Goal: Task Accomplishment & Management: Use online tool/utility

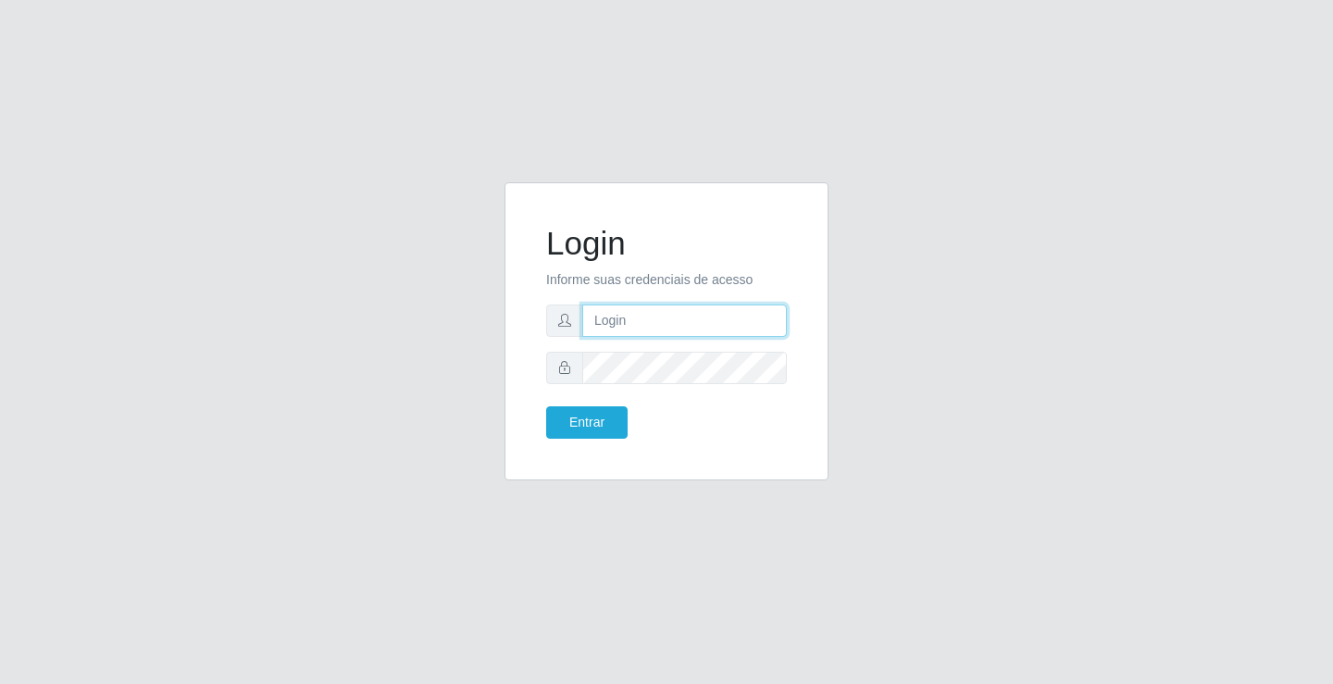
click at [684, 328] on input "text" at bounding box center [684, 321] width 205 height 32
type input "william@ideal"
click at [546, 406] on button "Entrar" at bounding box center [586, 422] width 81 height 32
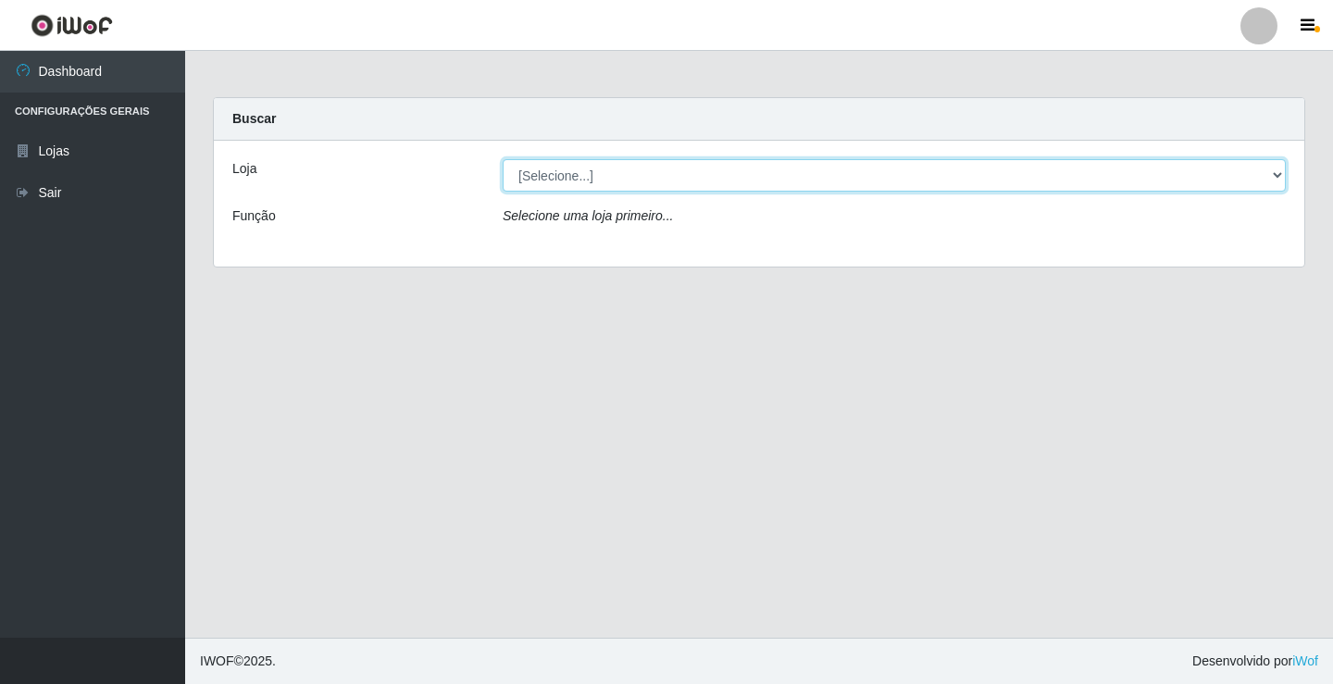
click at [964, 174] on select "[Selecione...] Ideal - Conceição" at bounding box center [894, 175] width 783 height 32
select select "231"
click at [503, 159] on select "[Selecione...] Ideal - Conceição" at bounding box center [894, 175] width 783 height 32
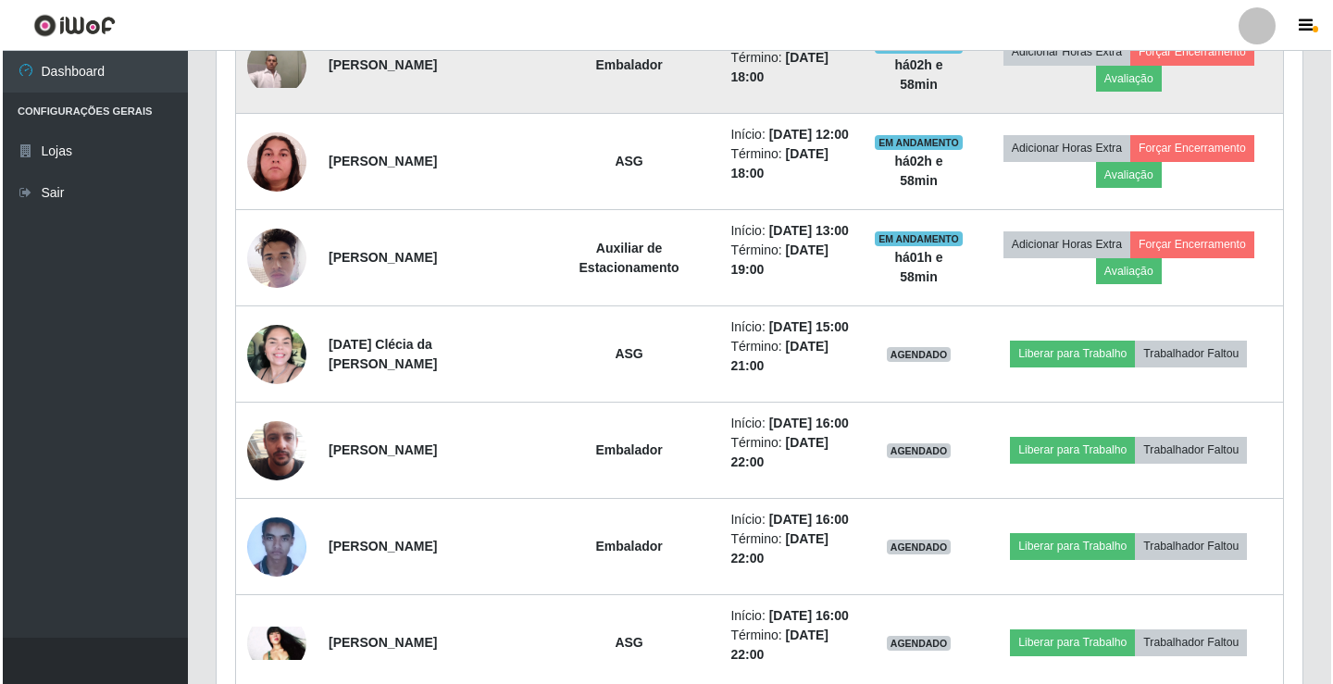
scroll to position [1018, 0]
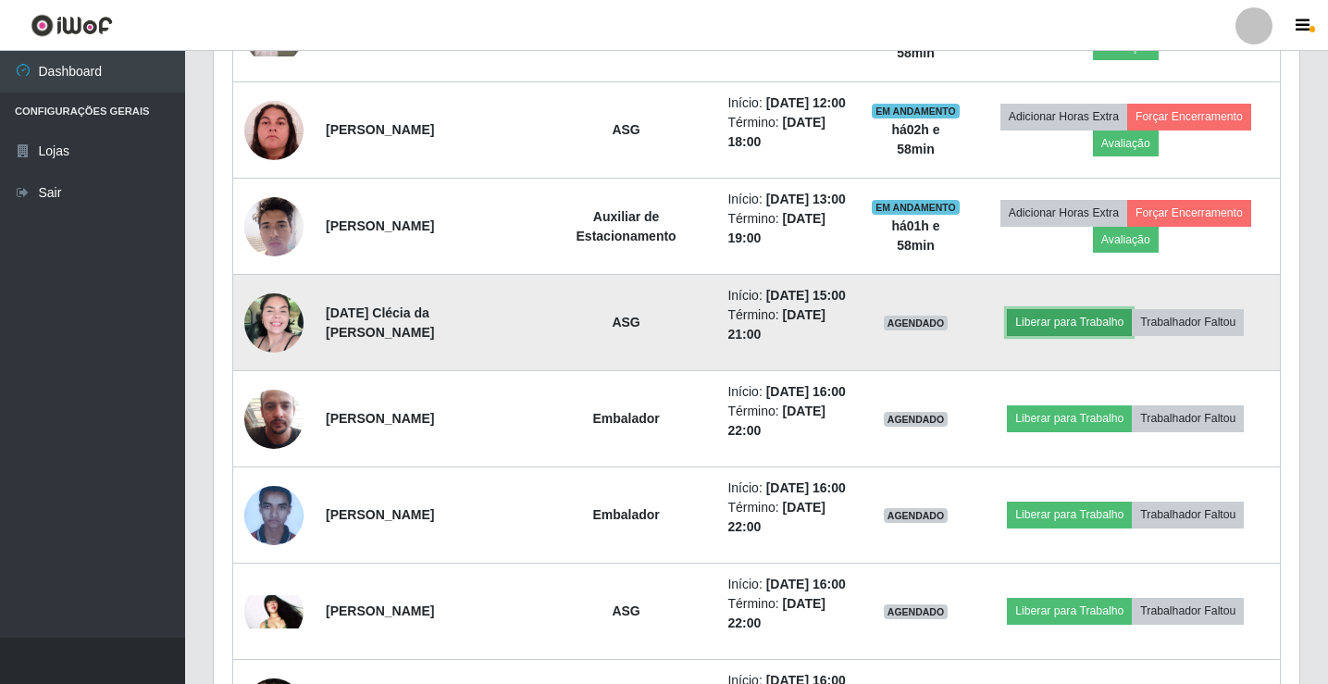
click at [1057, 316] on button "Liberar para Trabalho" at bounding box center [1069, 322] width 125 height 26
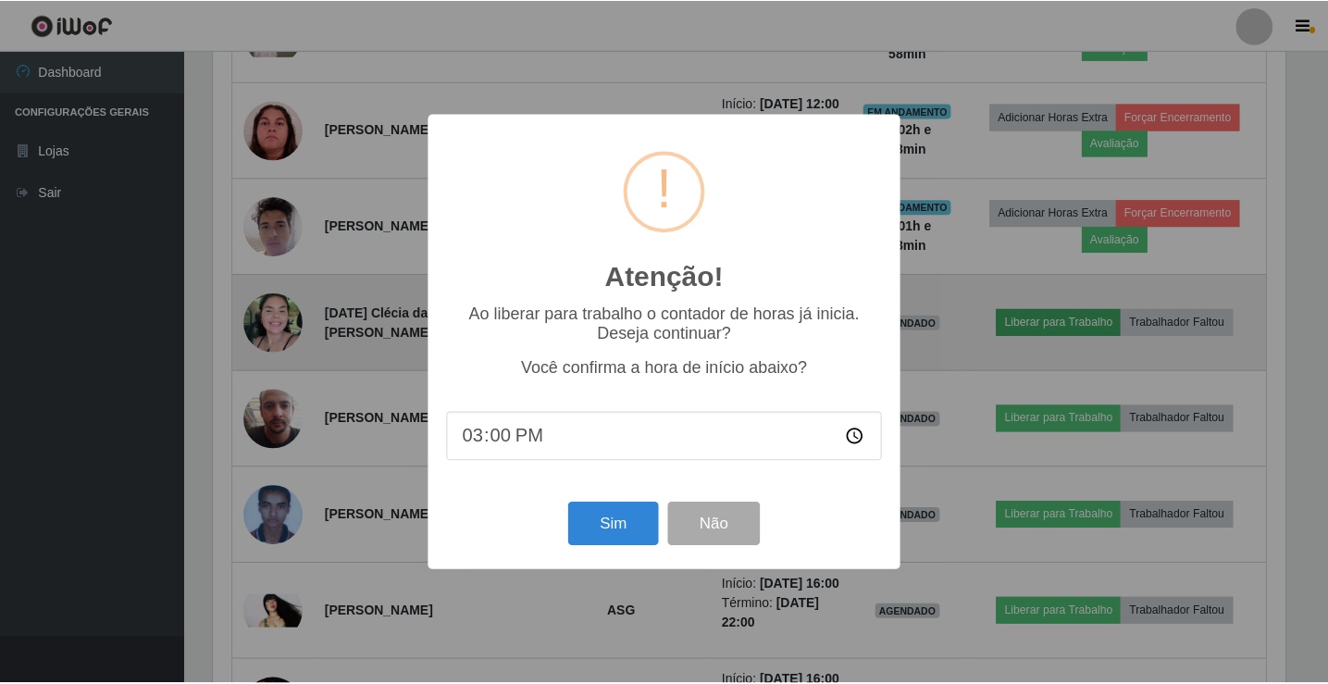
scroll to position [384, 1077]
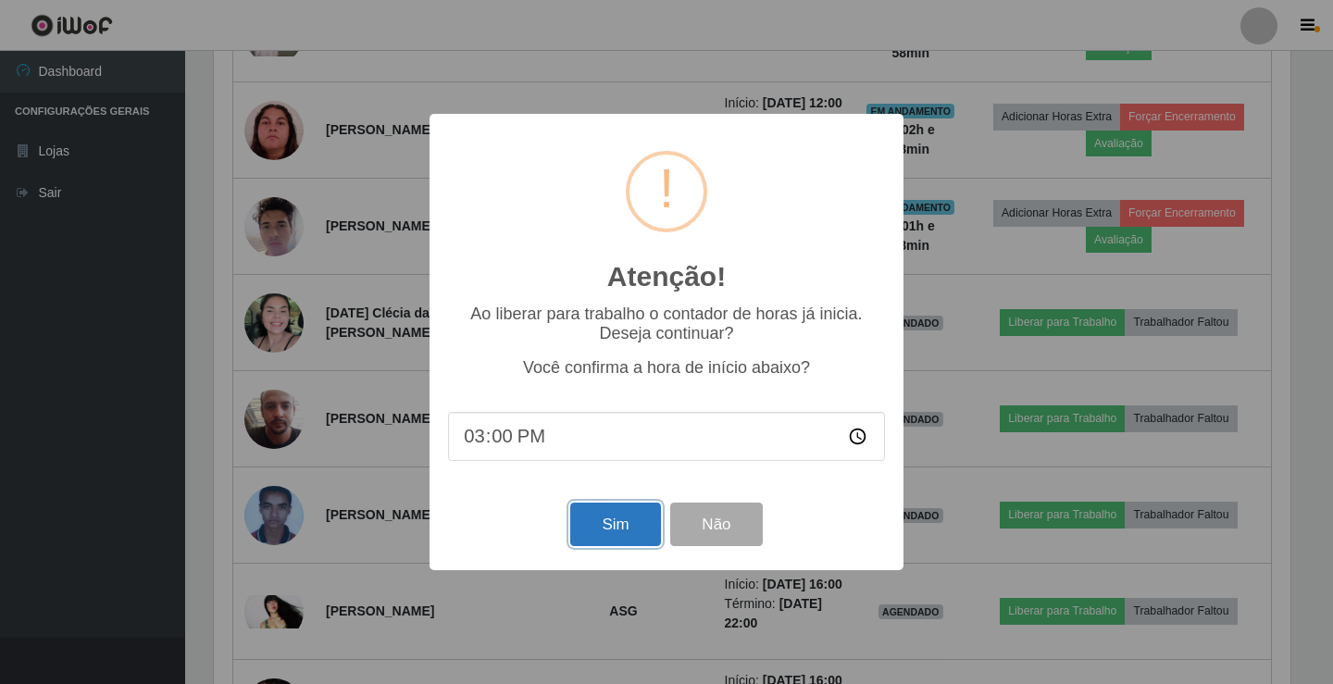
click at [605, 517] on button "Sim" at bounding box center [615, 525] width 90 height 44
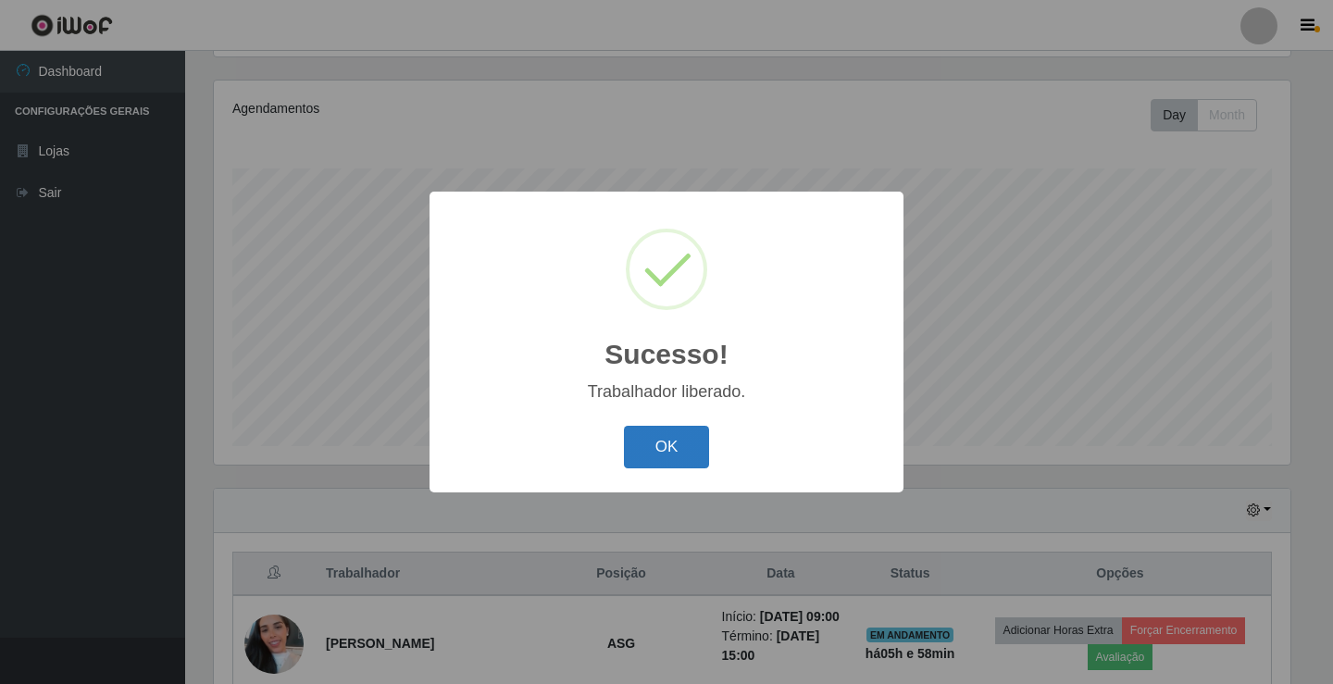
click at [647, 454] on button "OK" at bounding box center [667, 448] width 86 height 44
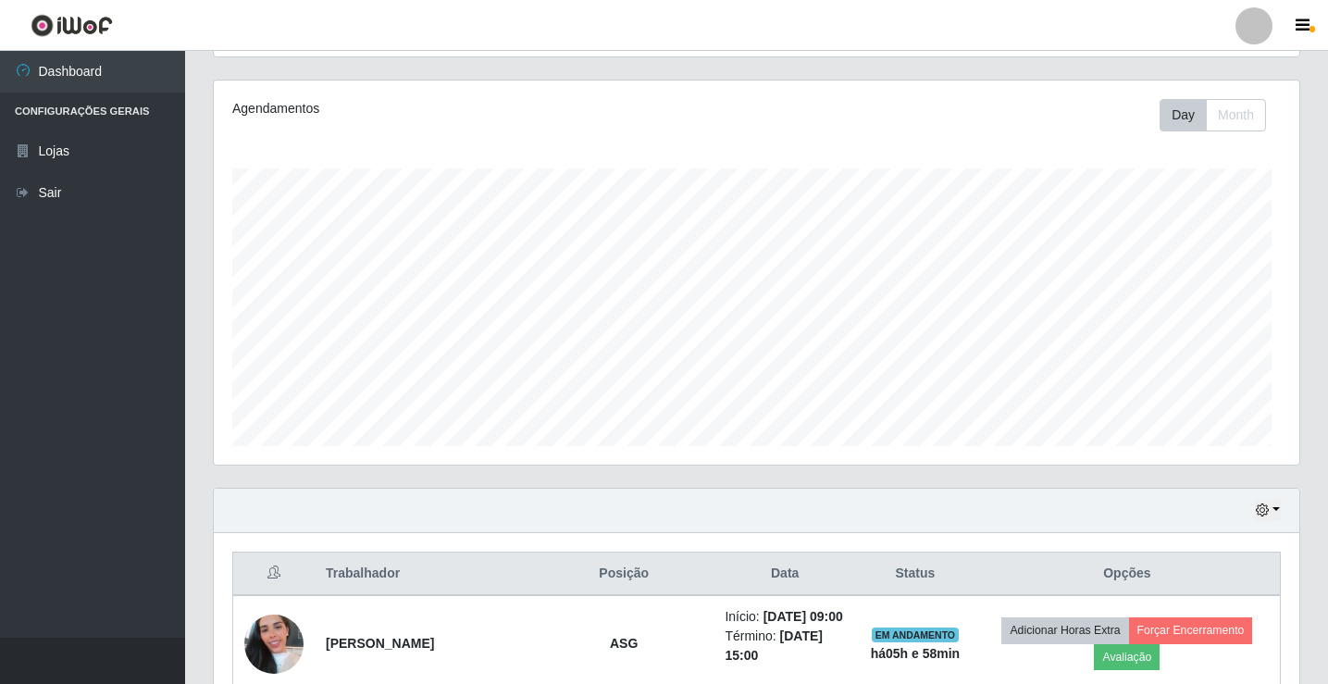
scroll to position [384, 1086]
click at [7, 201] on link "Sair" at bounding box center [92, 193] width 185 height 42
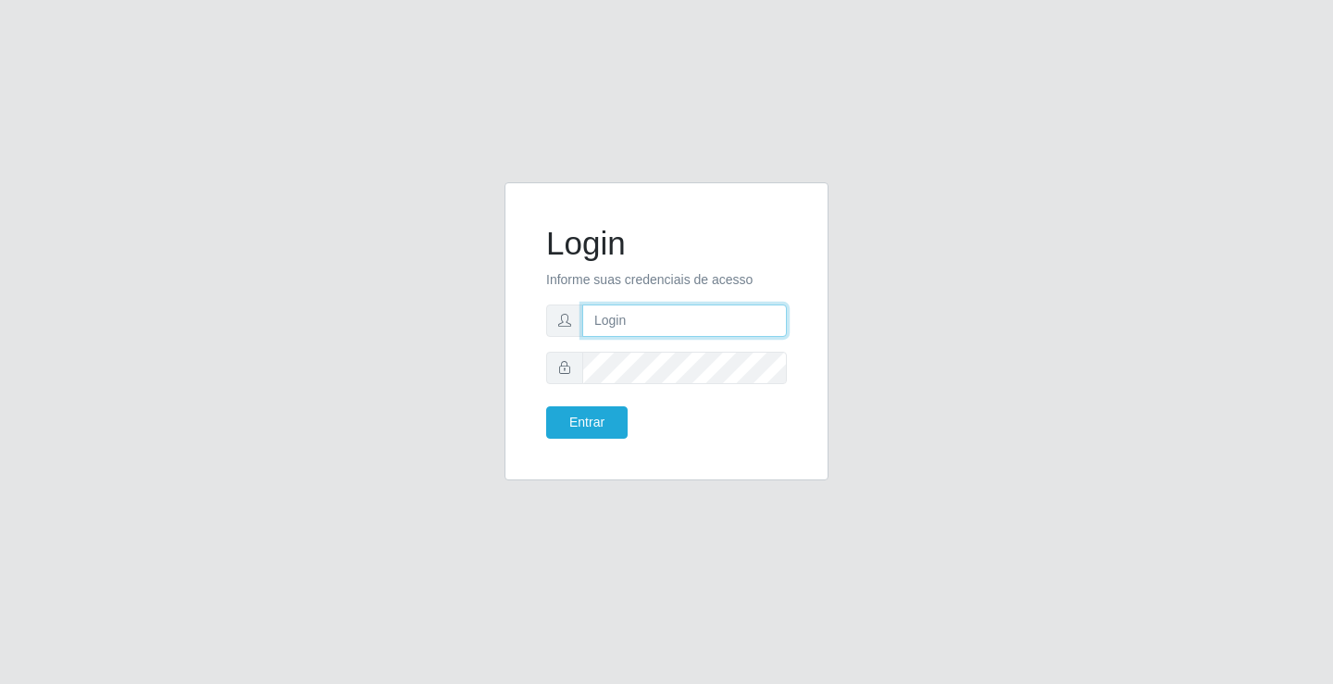
click at [699, 325] on input "text" at bounding box center [684, 321] width 205 height 32
type input "anacarla@ideal"
click at [546, 406] on button "Entrar" at bounding box center [586, 422] width 81 height 32
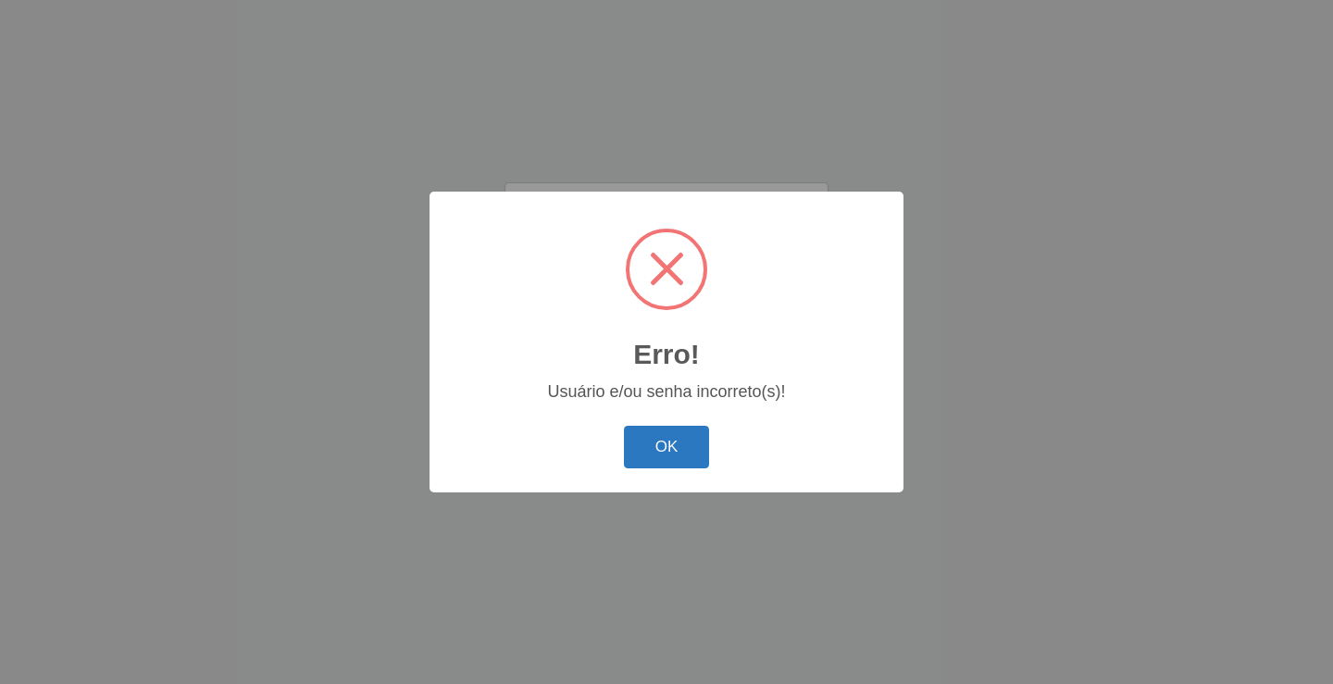
click at [655, 446] on button "OK" at bounding box center [667, 448] width 86 height 44
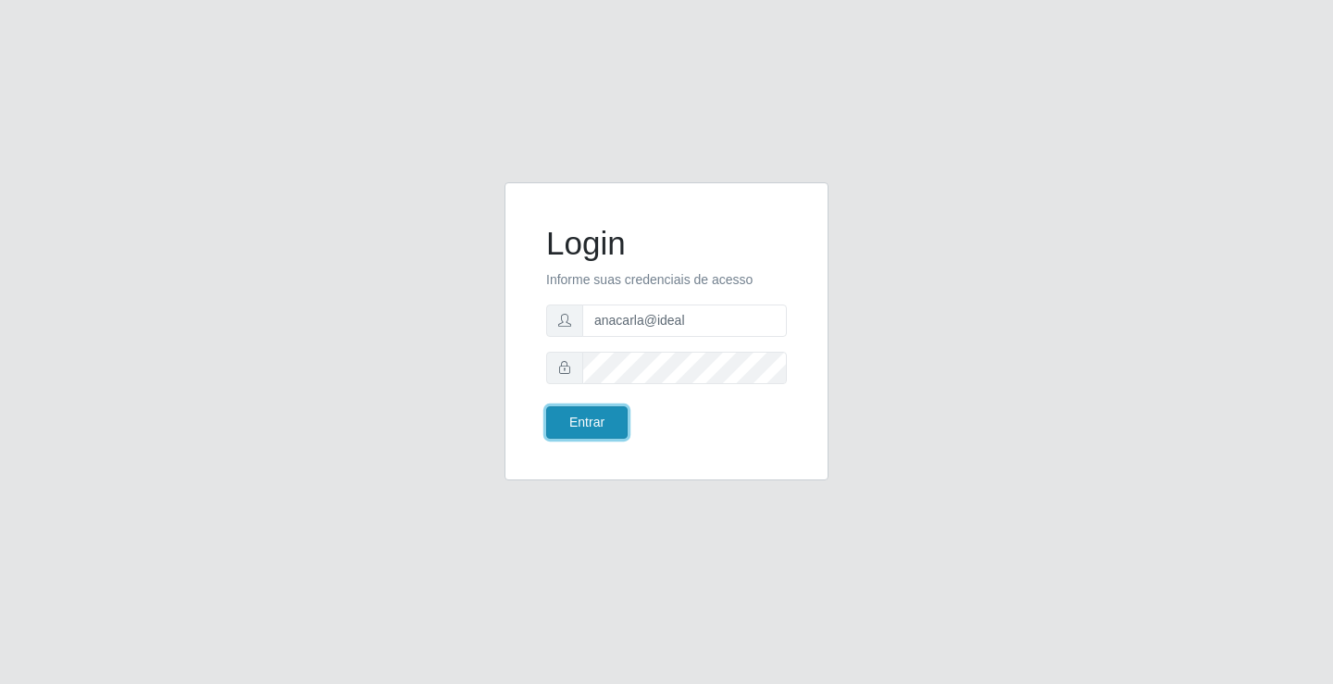
click at [574, 423] on button "Entrar" at bounding box center [586, 422] width 81 height 32
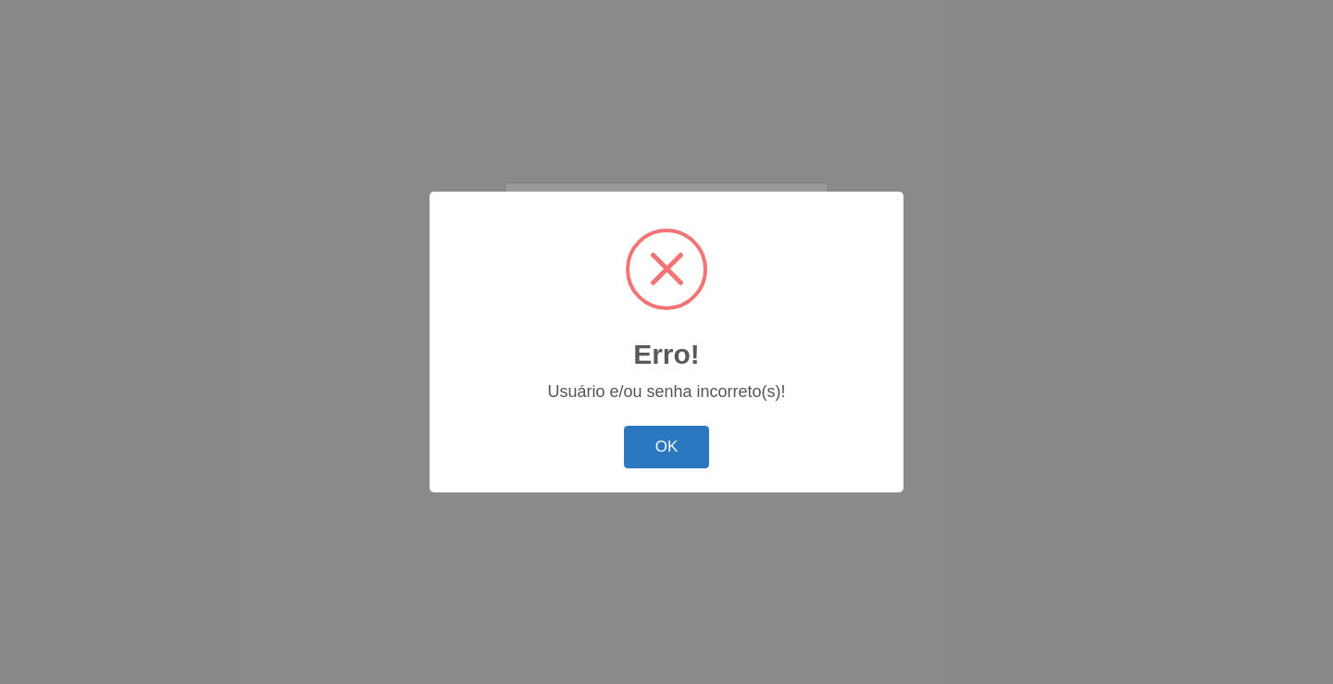
click at [665, 443] on button "OK" at bounding box center [667, 448] width 86 height 44
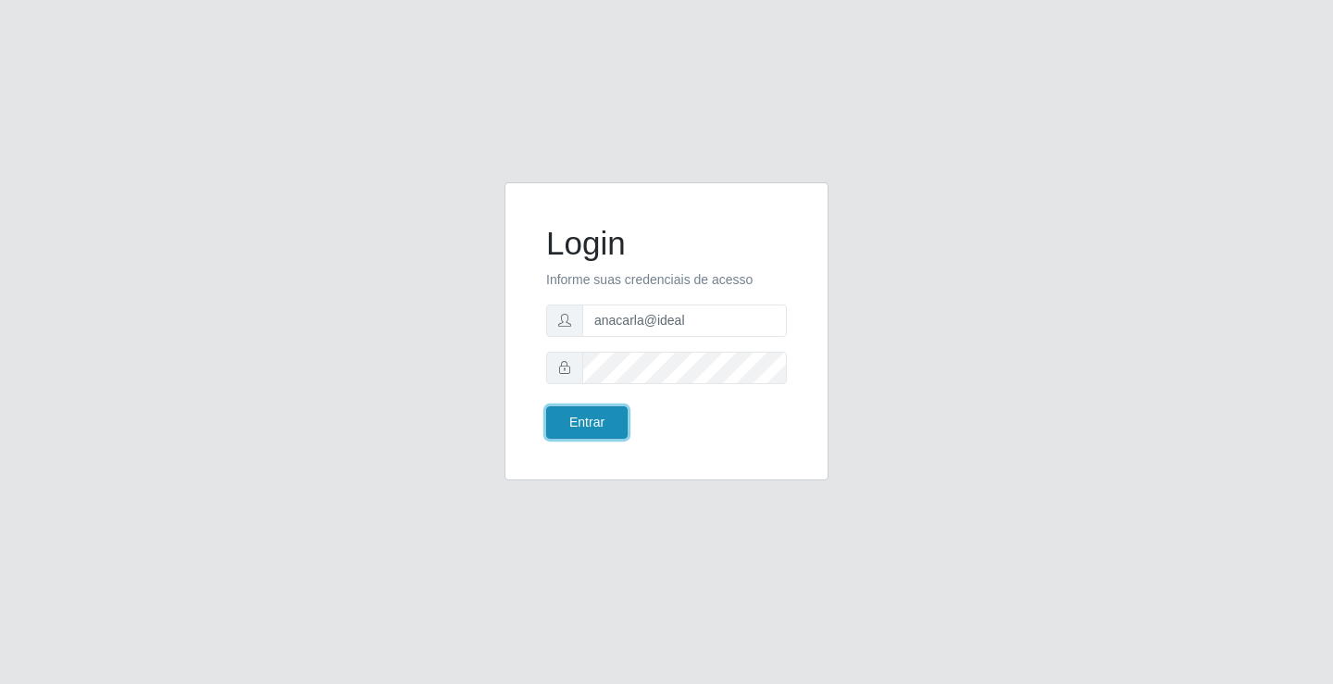
click at [606, 418] on button "Entrar" at bounding box center [586, 422] width 81 height 32
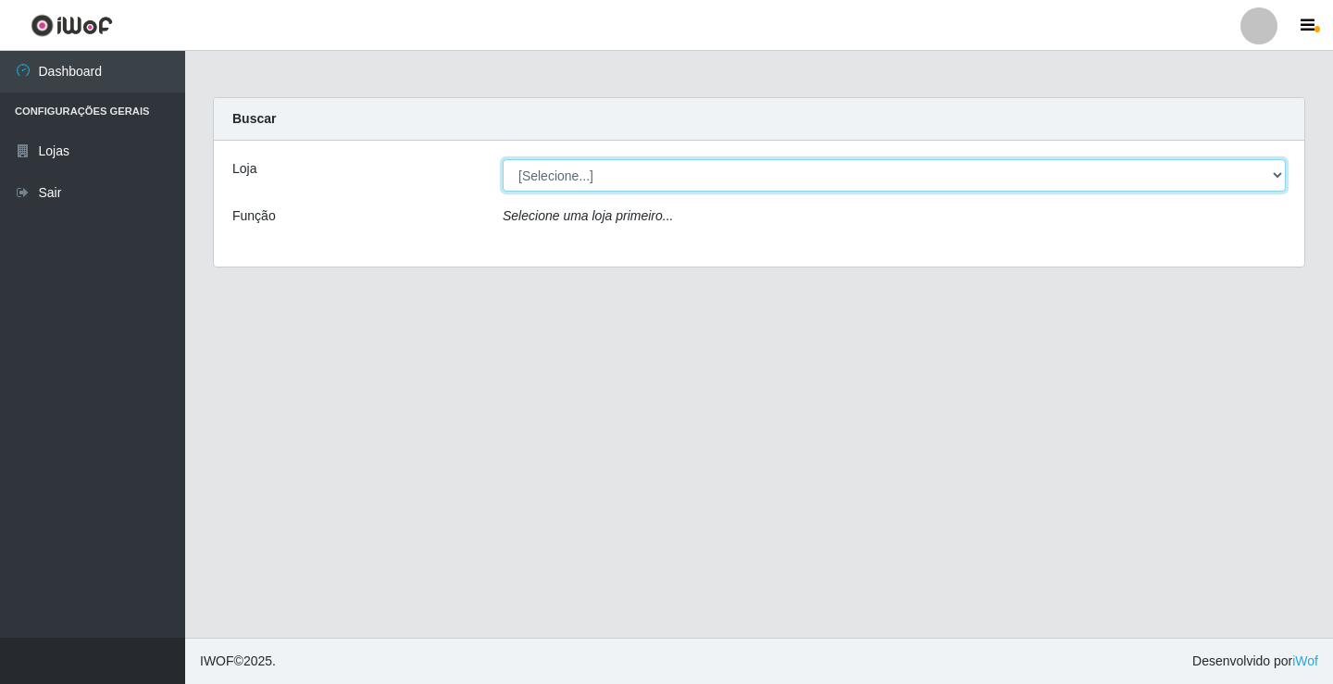
click at [1280, 181] on select "[Selecione...] Ideal - Conceição" at bounding box center [894, 175] width 783 height 32
select select "231"
click at [503, 159] on select "[Selecione...] Ideal - Conceição" at bounding box center [894, 175] width 783 height 32
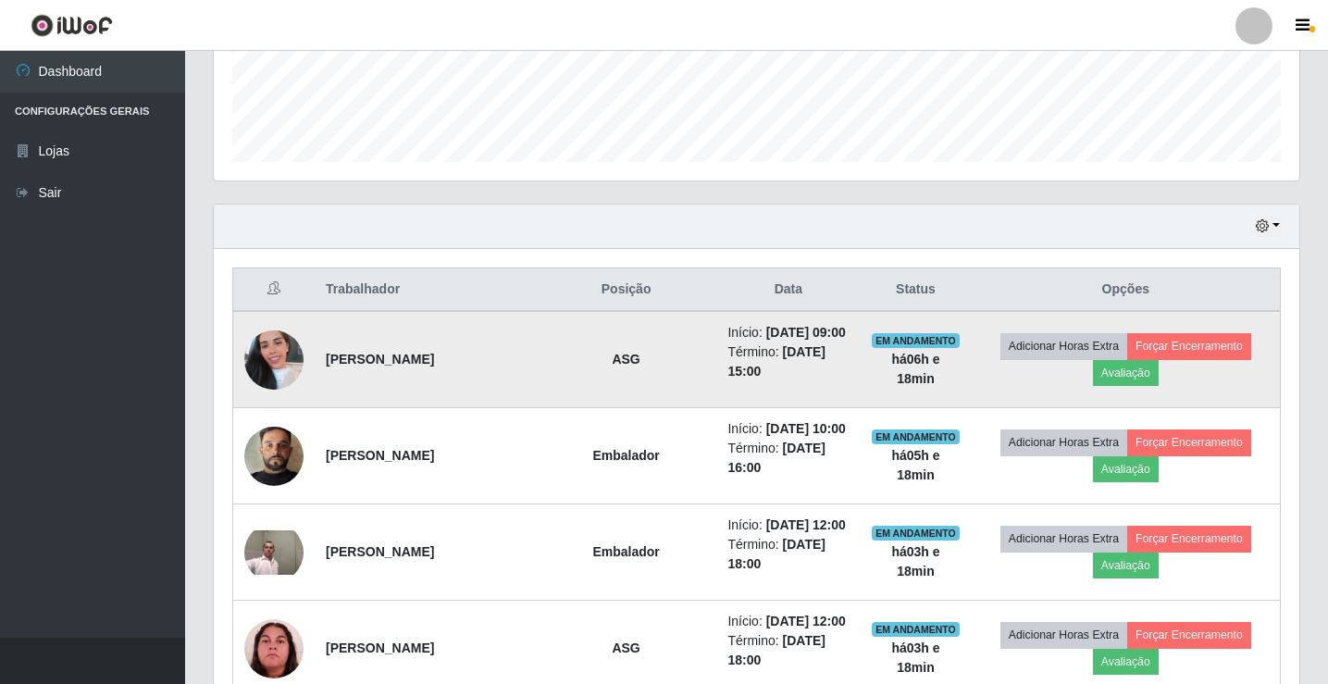
scroll to position [555, 0]
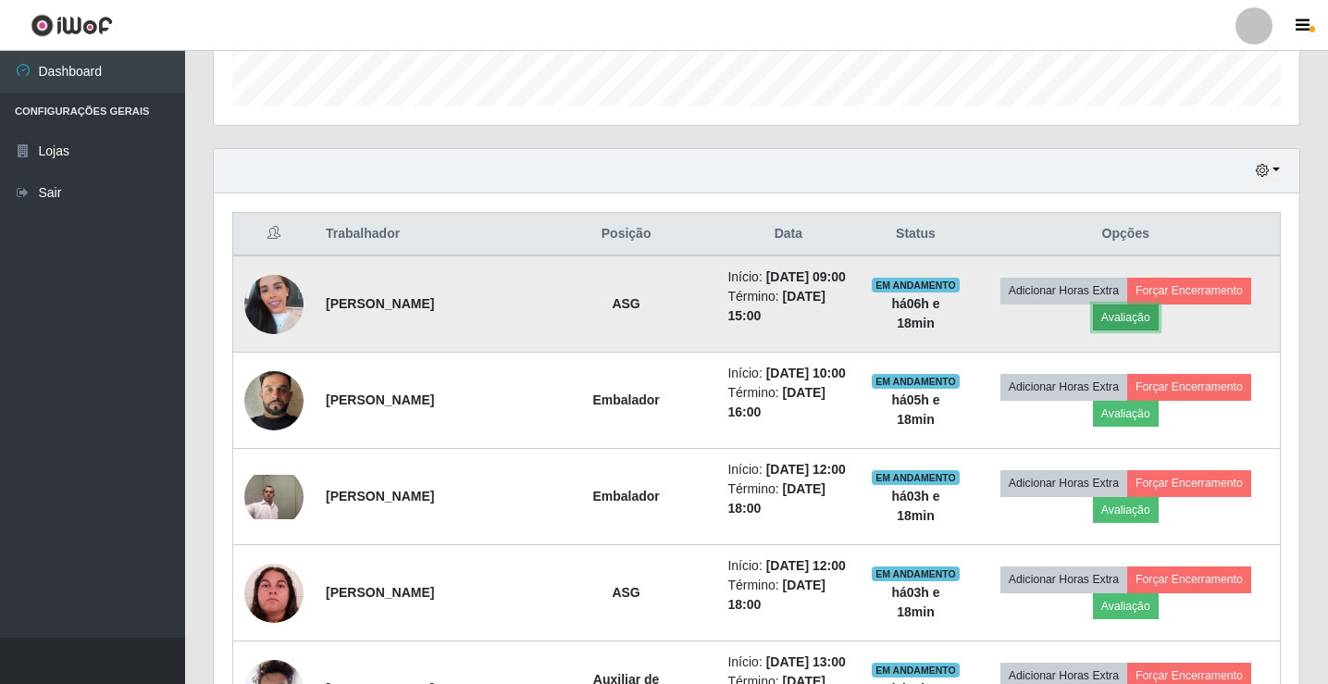
click at [1154, 314] on button "Avaliação" at bounding box center [1126, 318] width 66 height 26
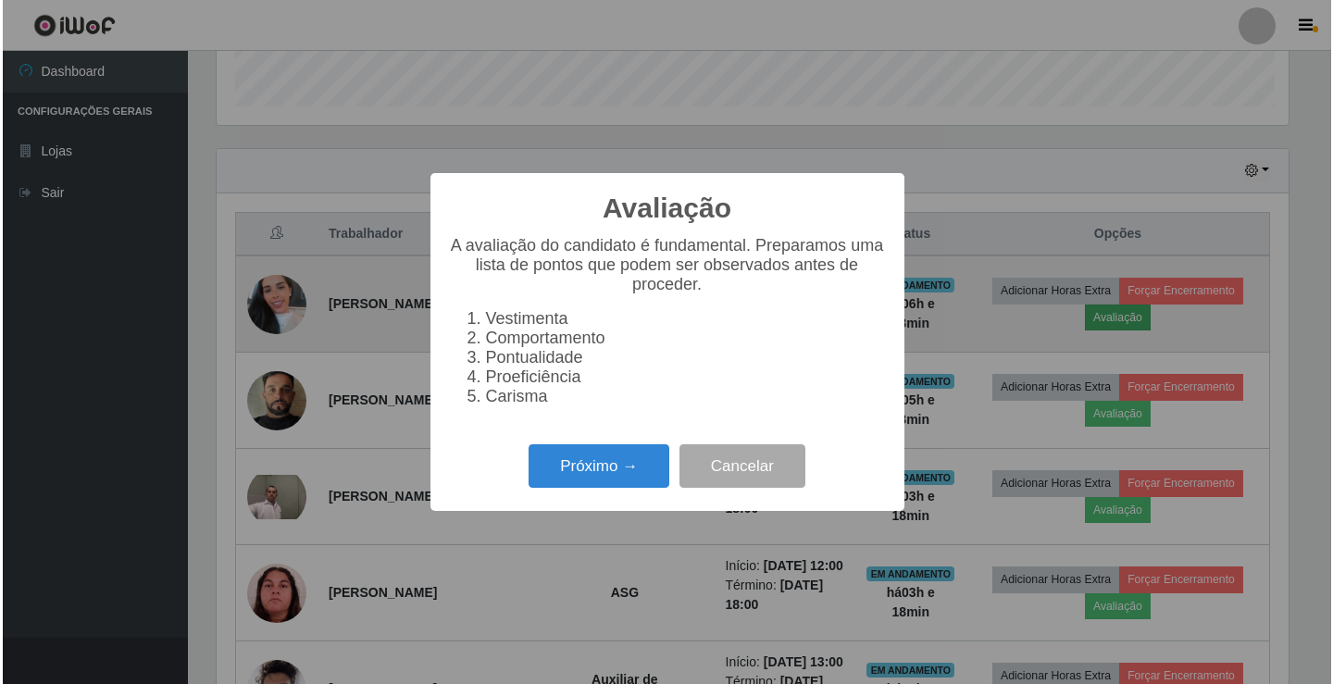
scroll to position [384, 1077]
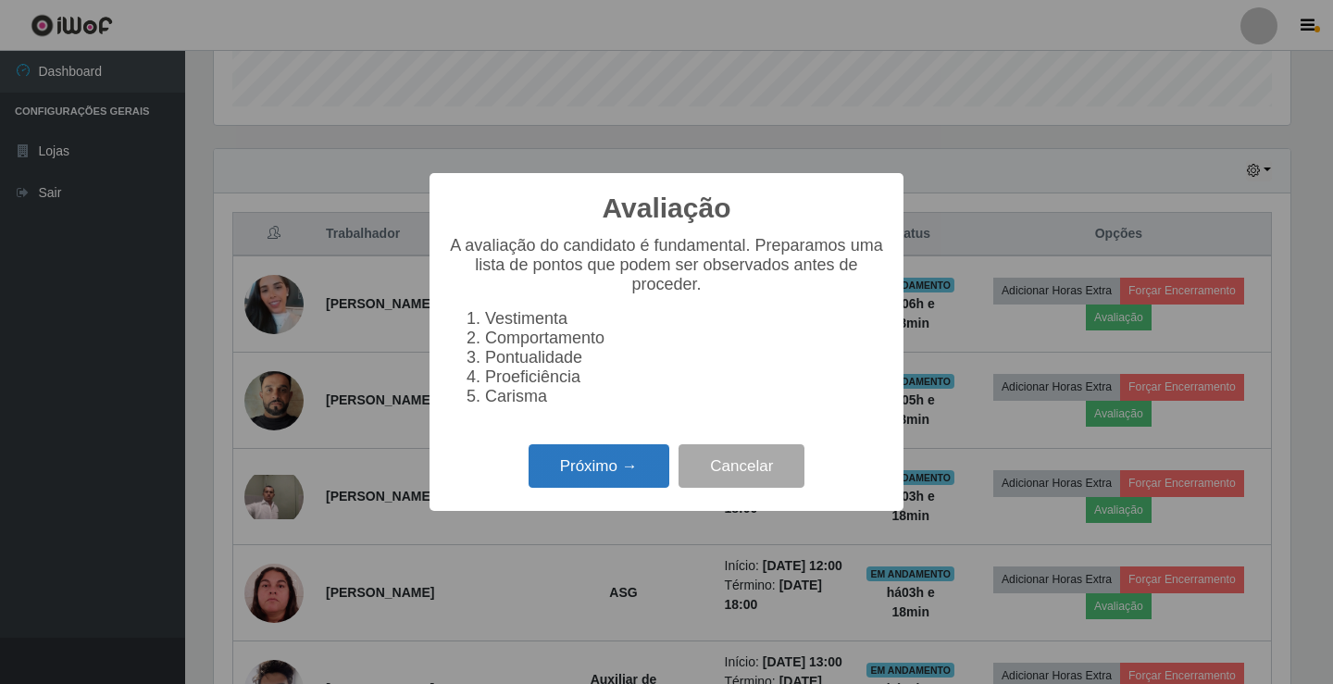
click at [650, 466] on button "Próximo →" at bounding box center [599, 466] width 141 height 44
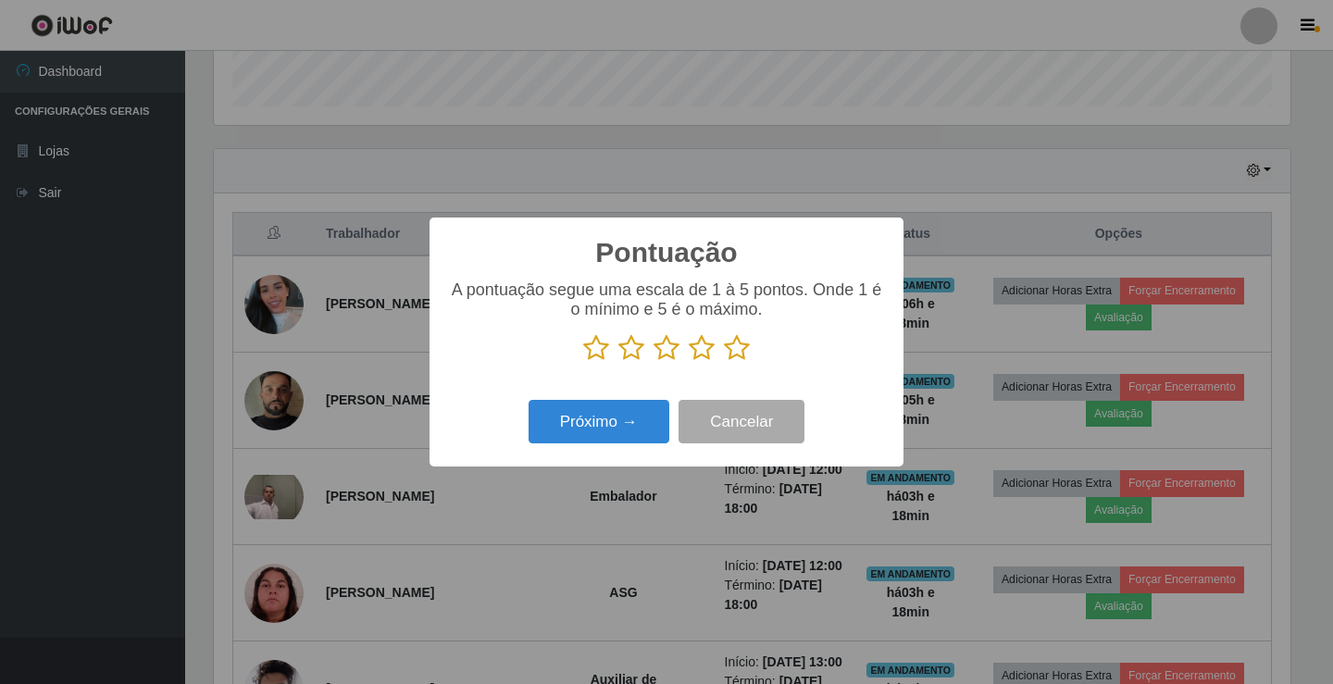
click at [739, 343] on icon at bounding box center [737, 348] width 26 height 28
click at [724, 362] on input "radio" at bounding box center [724, 362] width 0 height 0
click at [641, 418] on button "Próximo →" at bounding box center [599, 422] width 141 height 44
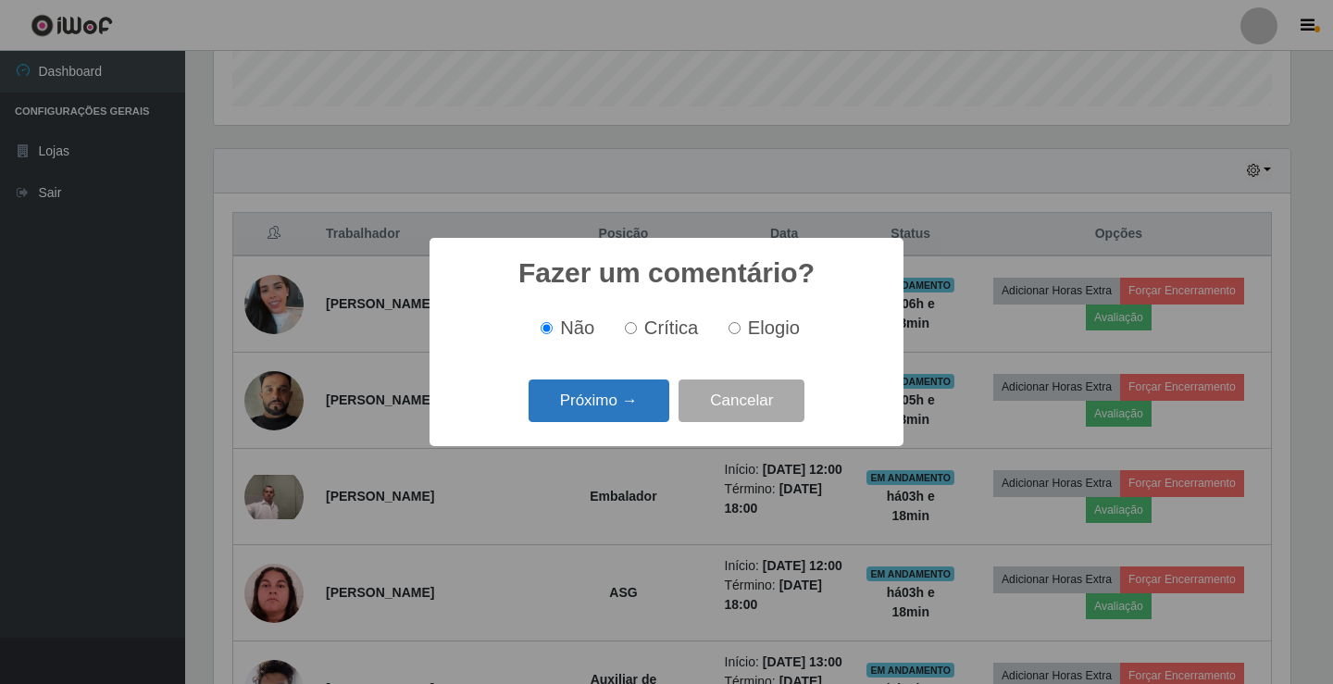
click at [659, 406] on button "Próximo →" at bounding box center [599, 402] width 141 height 44
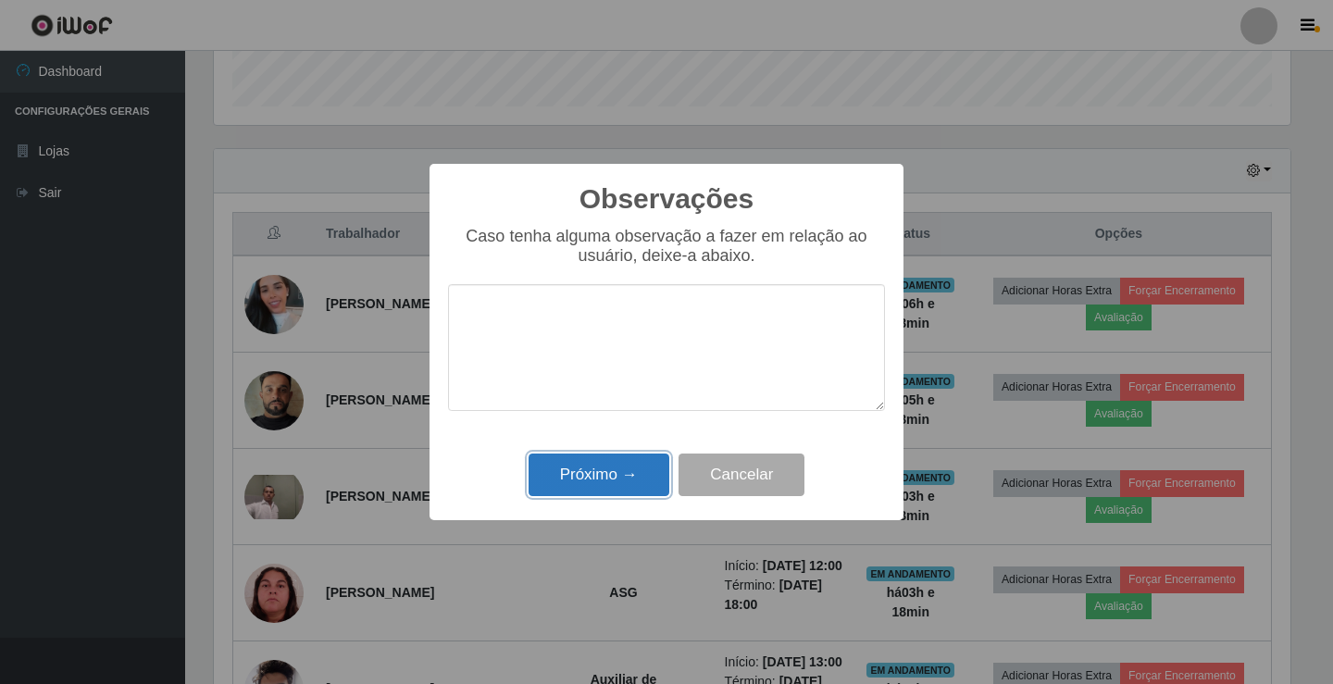
click at [641, 468] on button "Próximo →" at bounding box center [599, 476] width 141 height 44
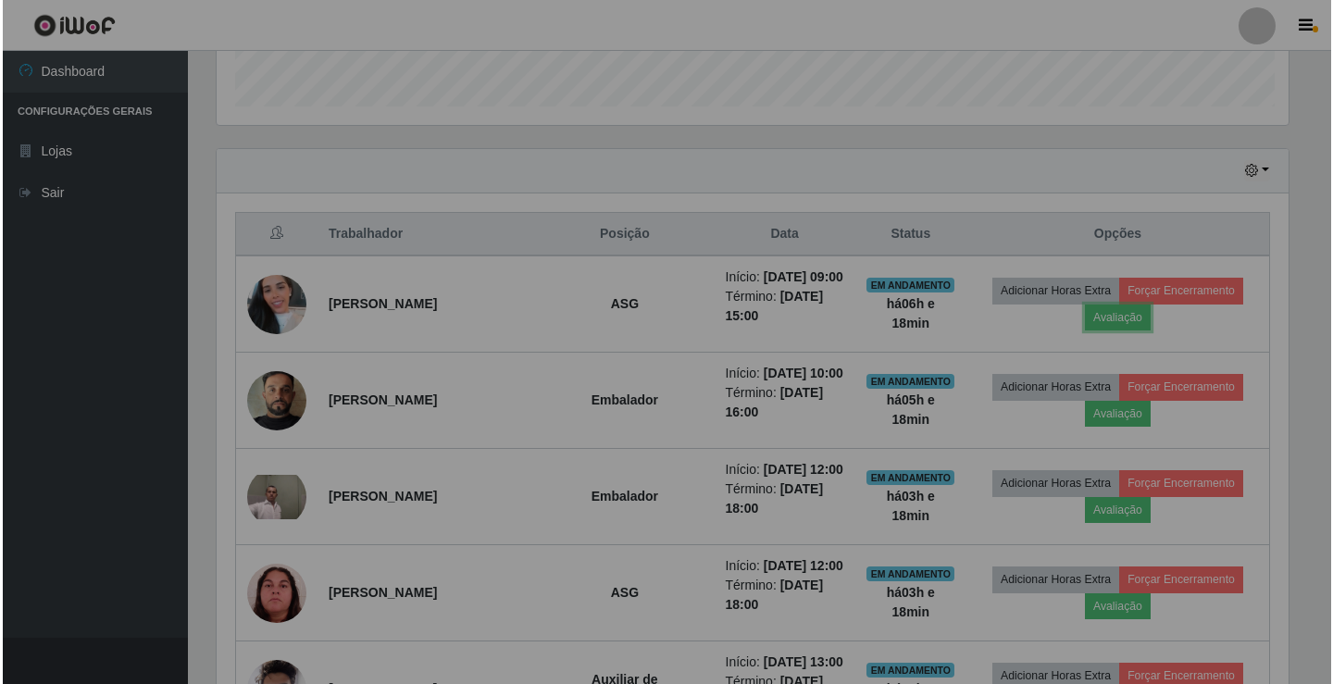
scroll to position [384, 1086]
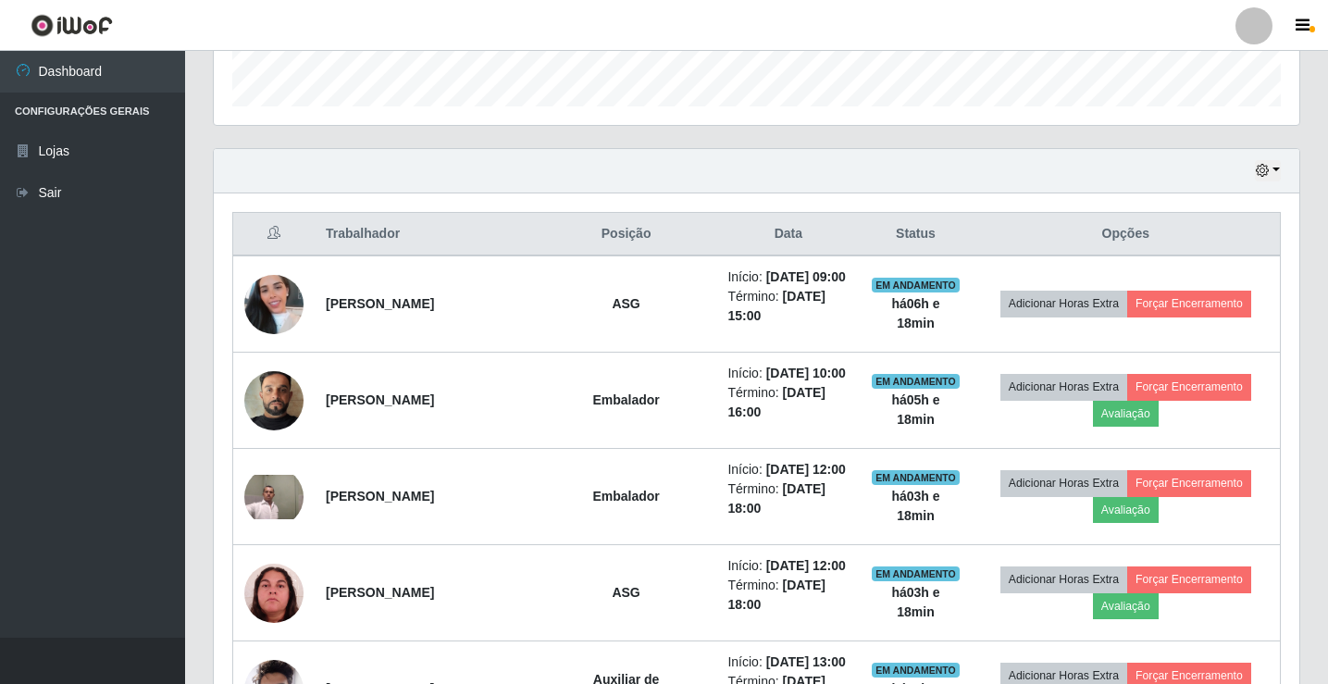
click at [1138, 320] on td "Adicionar Horas Extra Forçar Encerramento" at bounding box center [1126, 304] width 309 height 97
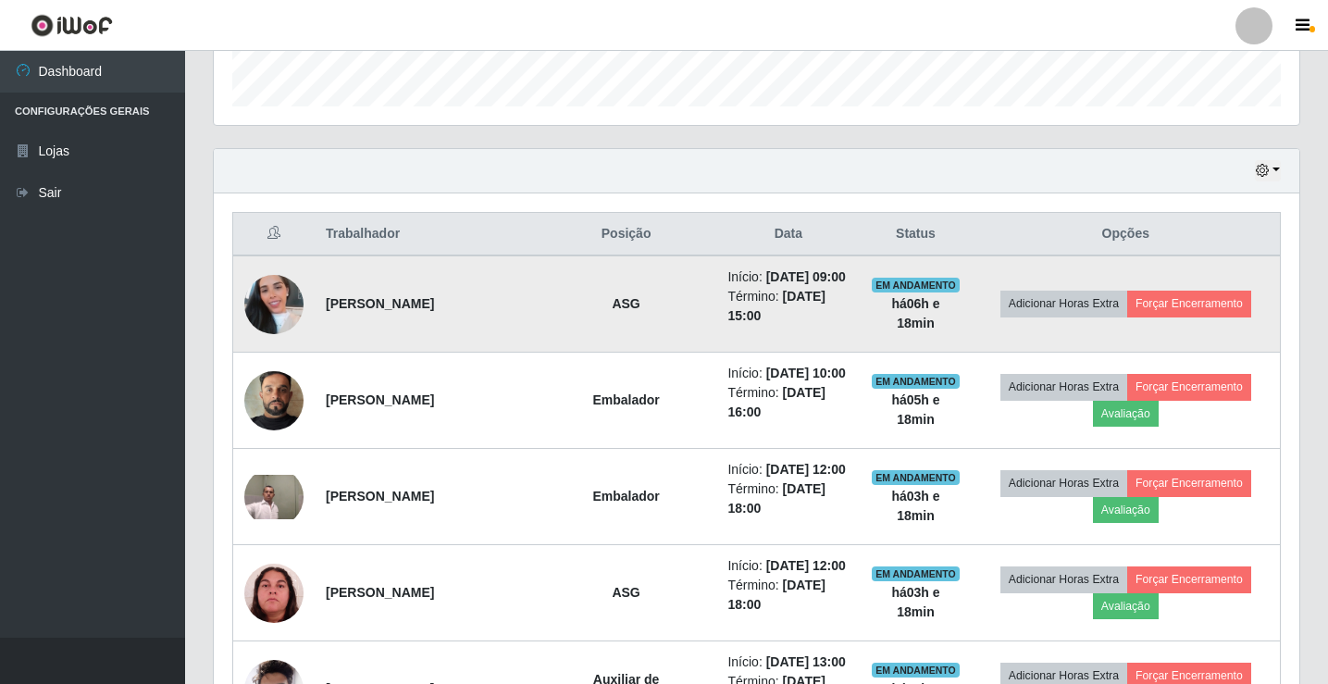
click at [1141, 318] on td "Adicionar Horas Extra Forçar Encerramento" at bounding box center [1126, 304] width 309 height 97
click at [1141, 307] on button "Forçar Encerramento" at bounding box center [1190, 304] width 124 height 26
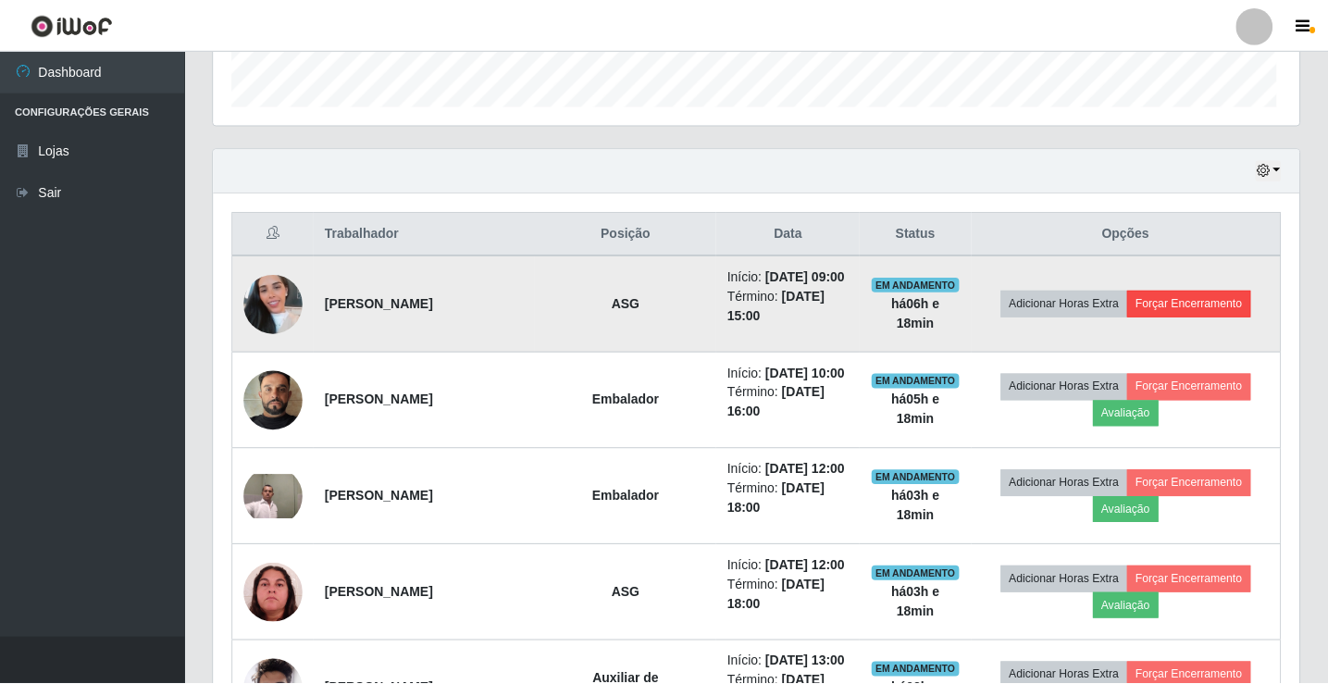
scroll to position [384, 1077]
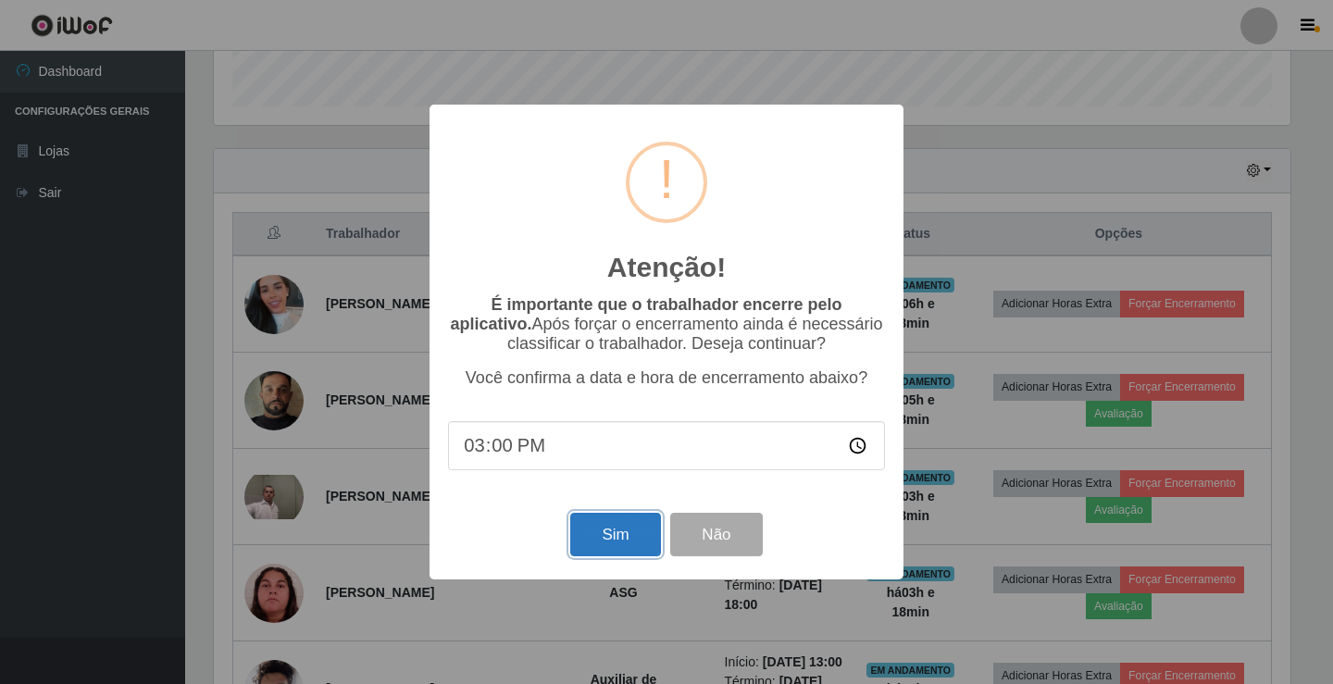
click at [620, 529] on button "Sim" at bounding box center [615, 535] width 90 height 44
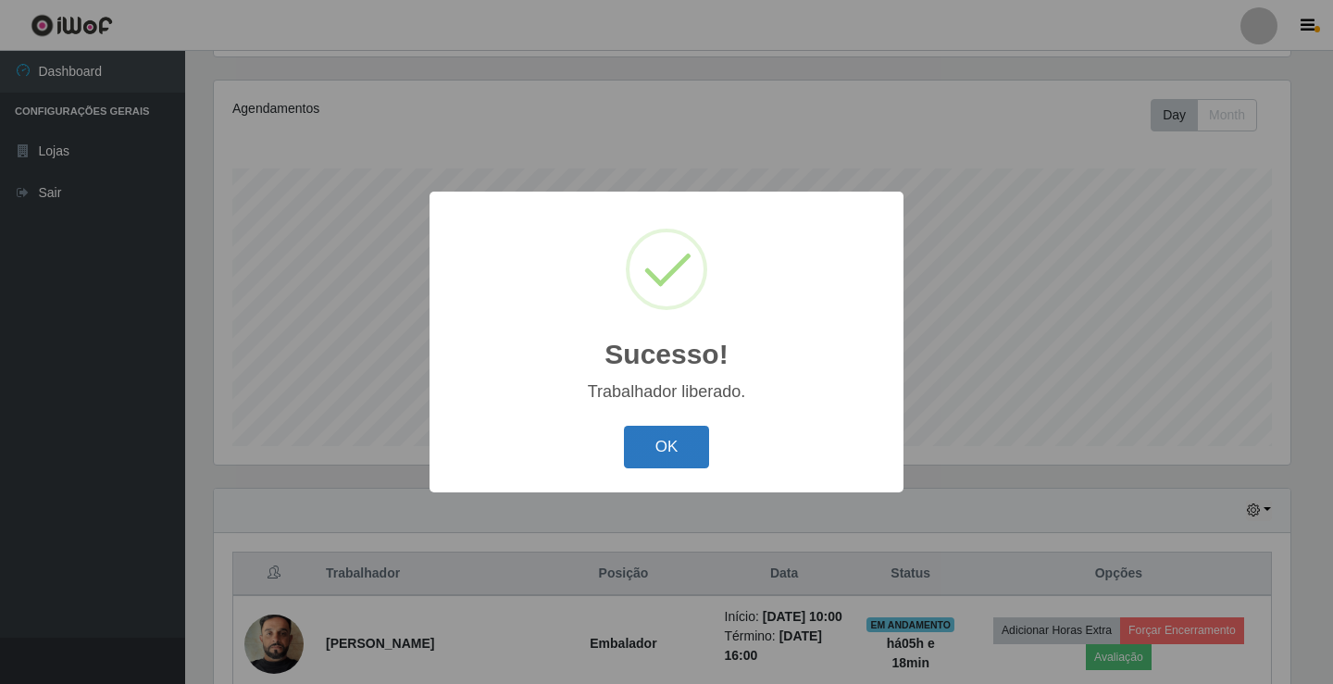
click at [695, 428] on button "OK" at bounding box center [667, 448] width 86 height 44
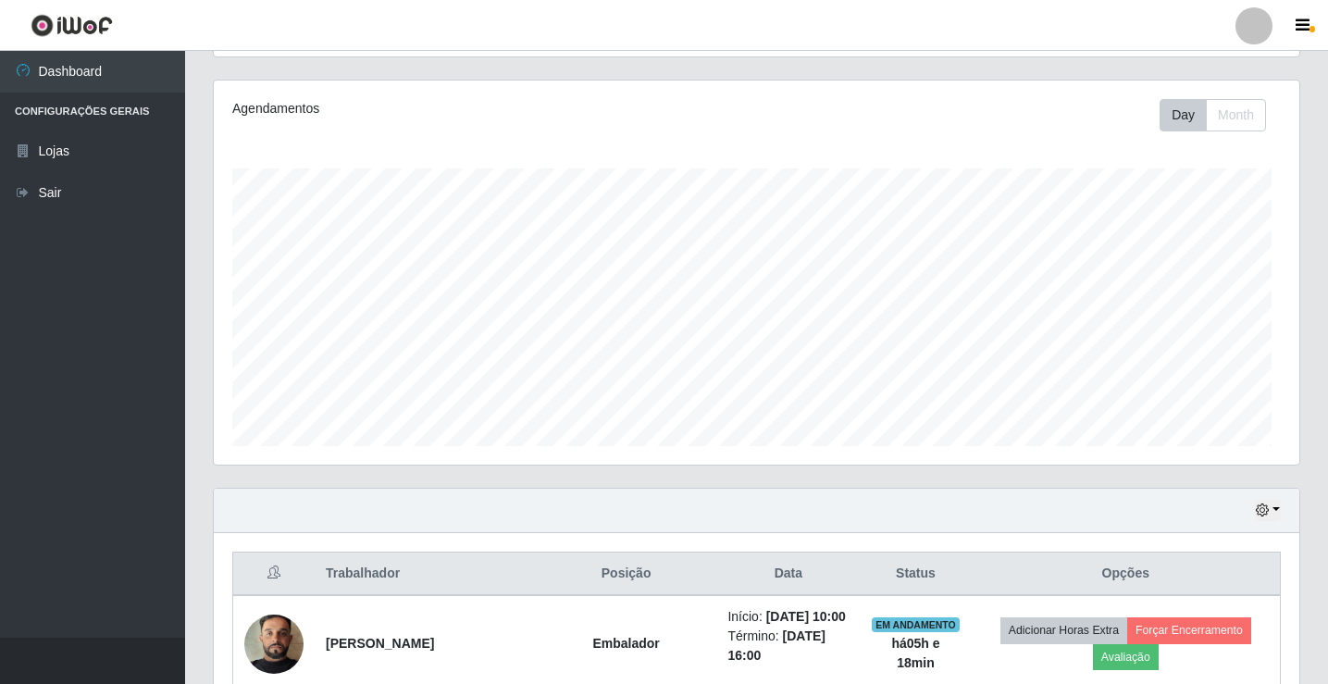
scroll to position [384, 1086]
click at [103, 204] on link "Sair" at bounding box center [92, 193] width 185 height 42
